Goal: Transaction & Acquisition: Purchase product/service

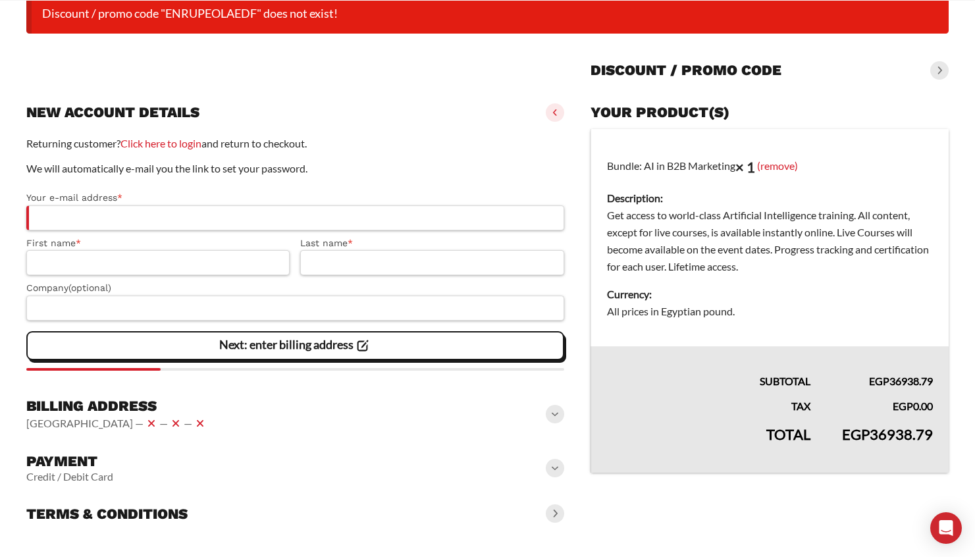
scroll to position [139, 0]
click at [540, 417] on div "Billing address Egypt — — —" at bounding box center [295, 414] width 538 height 45
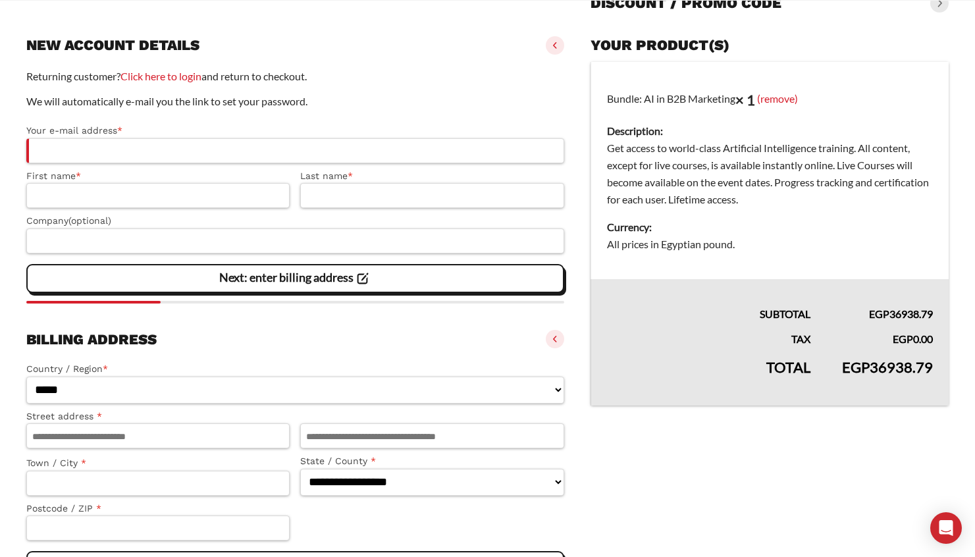
scroll to position [0, 0]
